Goal: Navigation & Orientation: Find specific page/section

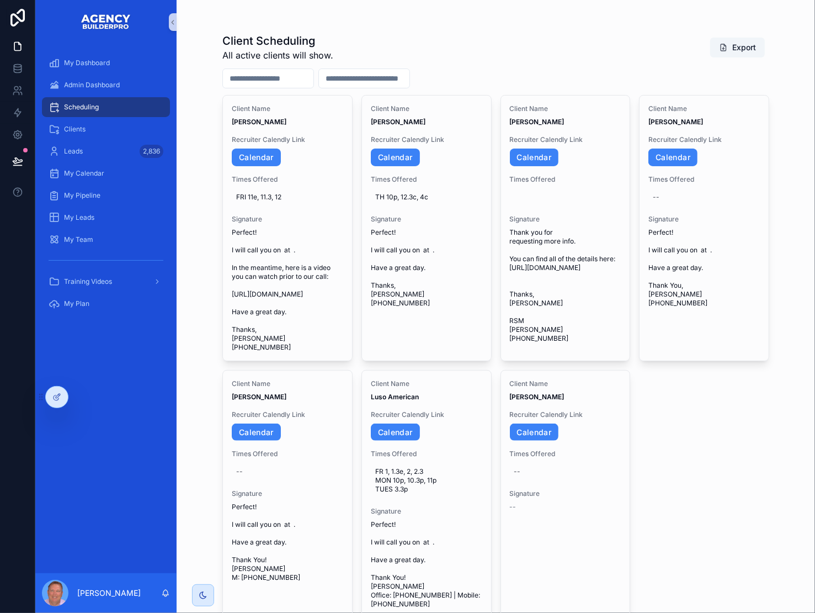
scroll to position [8, 0]
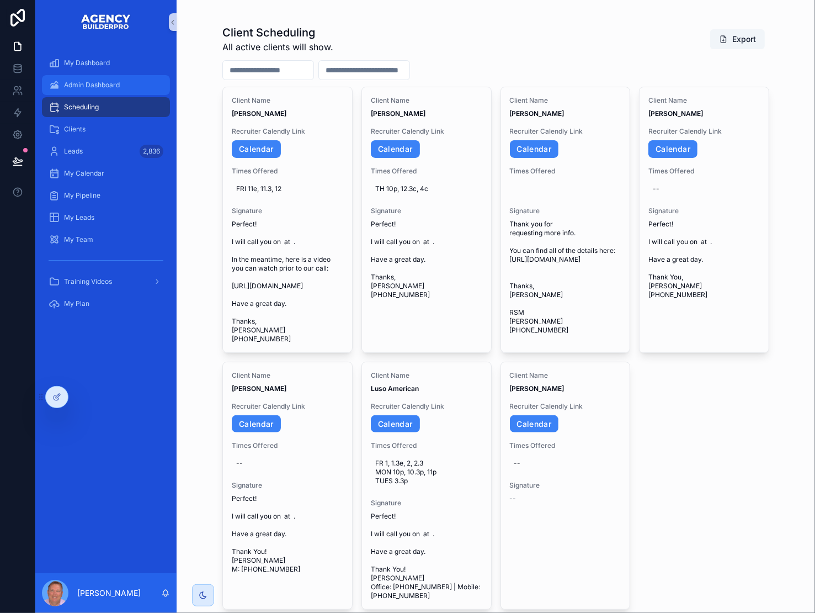
click at [107, 87] on div "Admin Dashboard" at bounding box center [106, 85] width 115 height 18
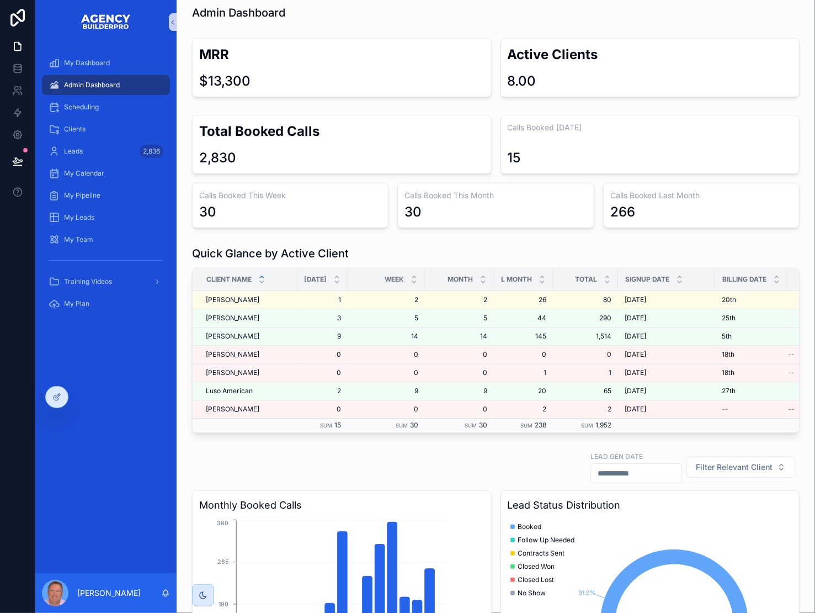
scroll to position [12, 0]
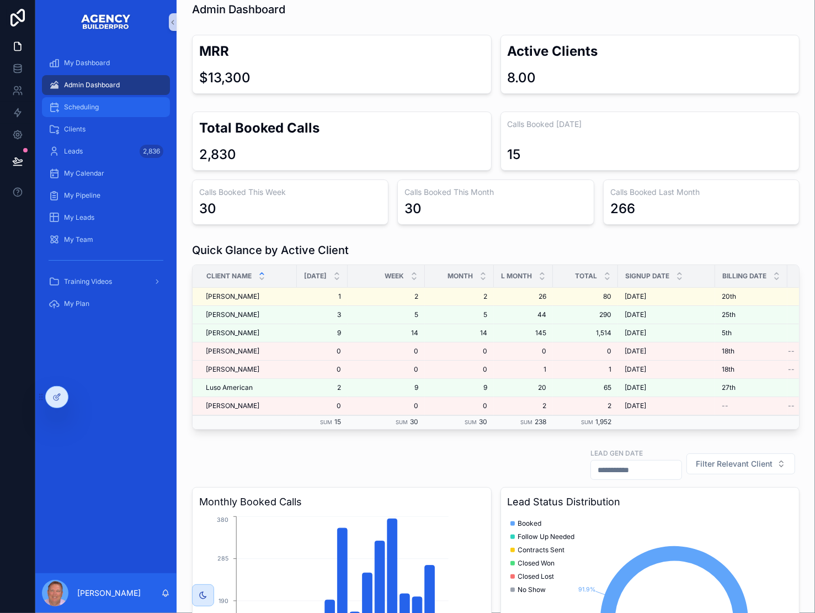
click at [99, 111] on span "Scheduling" at bounding box center [81, 107] width 35 height 9
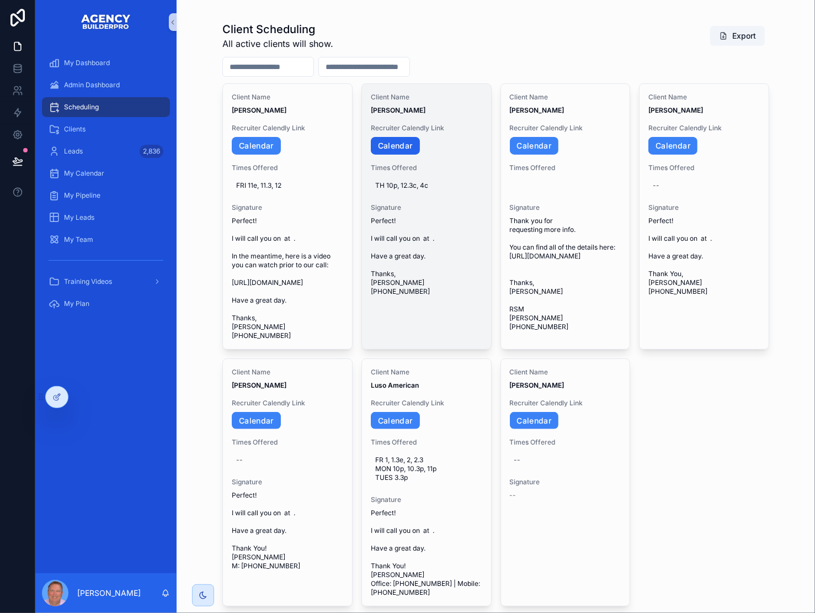
click at [414, 155] on link "Calendar" at bounding box center [395, 146] width 49 height 18
drag, startPoint x: 476, startPoint y: 335, endPoint x: 487, endPoint y: 336, distance: 10.5
click at [476, 260] on icon "scrollable content" at bounding box center [473, 256] width 9 height 9
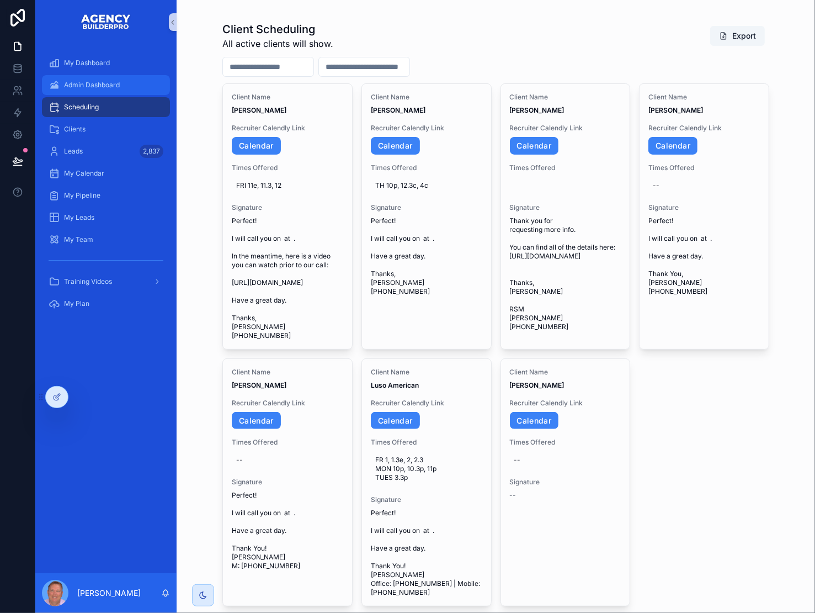
click at [120, 89] on span "Admin Dashboard" at bounding box center [92, 85] width 56 height 9
